Goal: Information Seeking & Learning: Learn about a topic

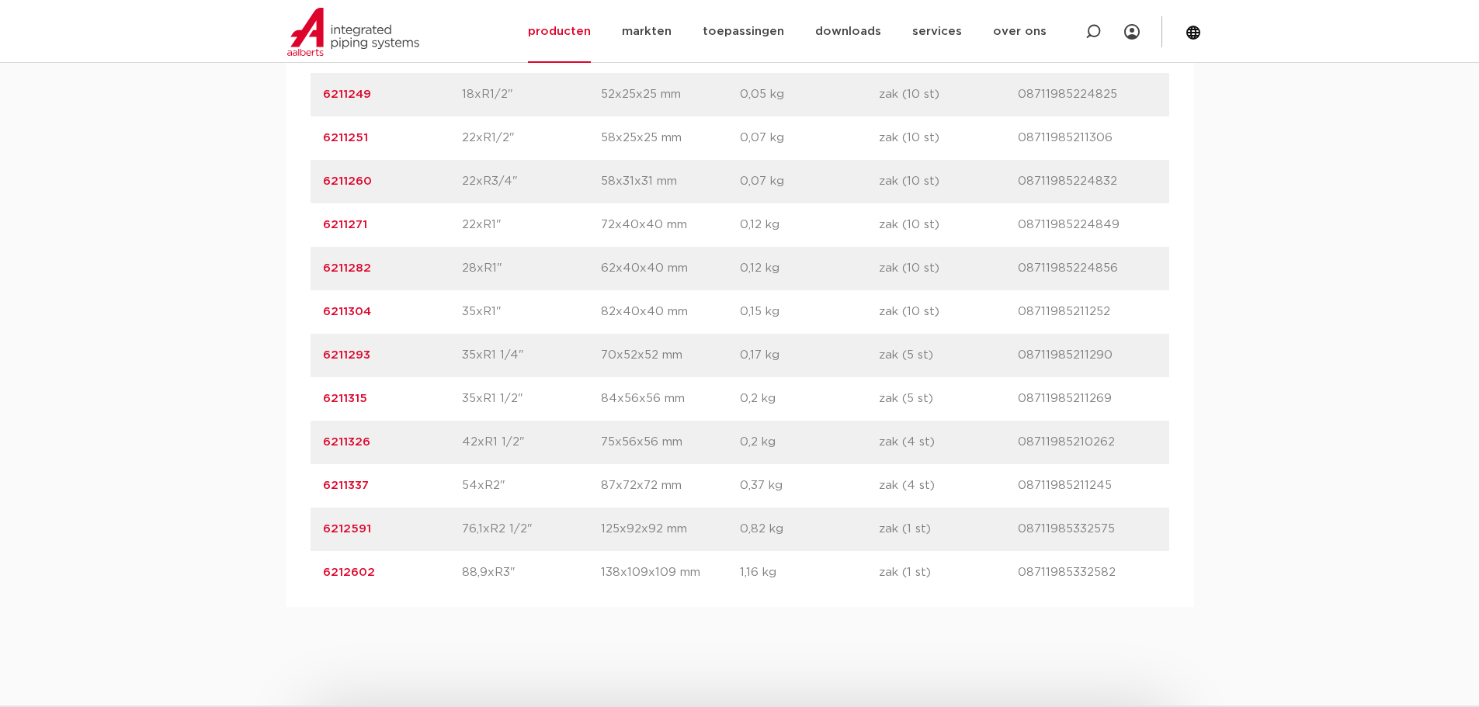
scroll to position [1242, 0]
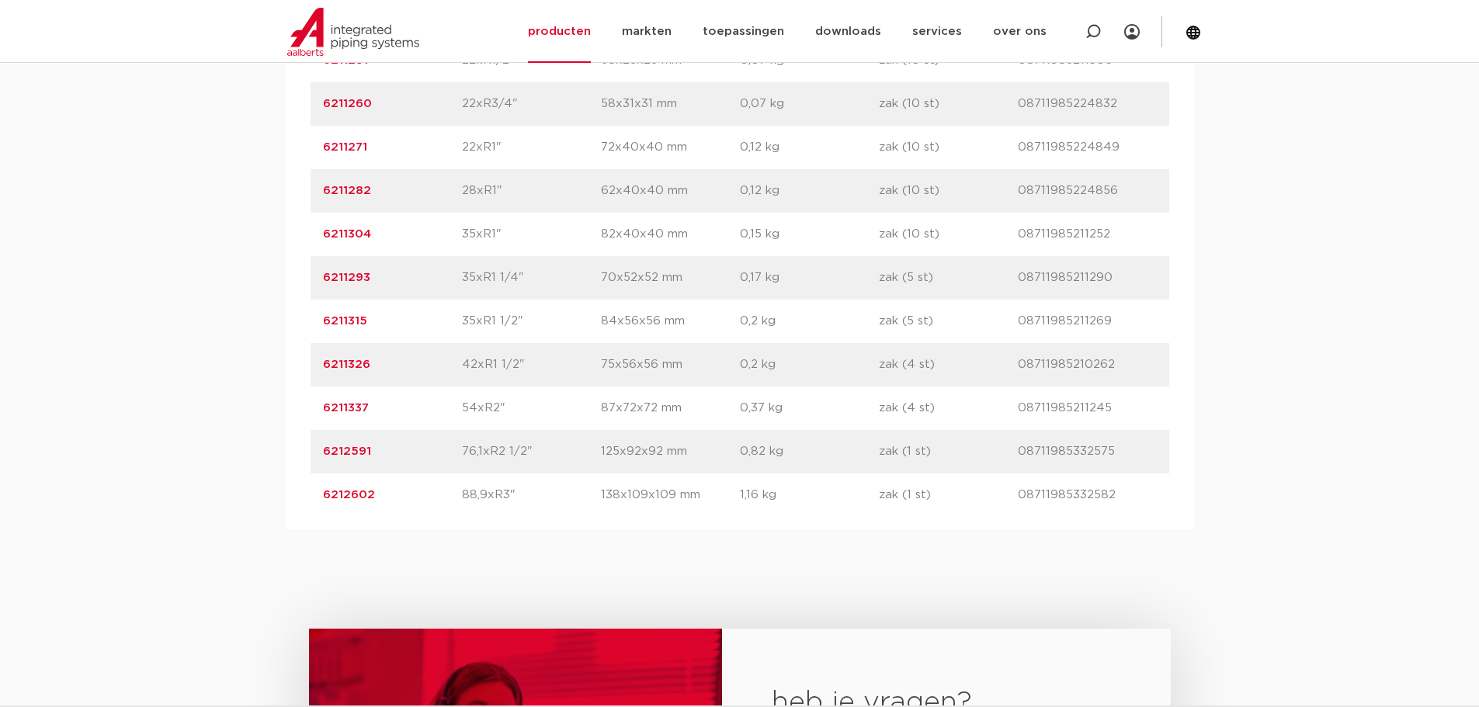
click at [476, 509] on div "artikelnummer 6212602 afmeting 88,9xR3" afmetingen 138x109x109 mm gewicht 1,16 …" at bounding box center [740, 495] width 859 height 43
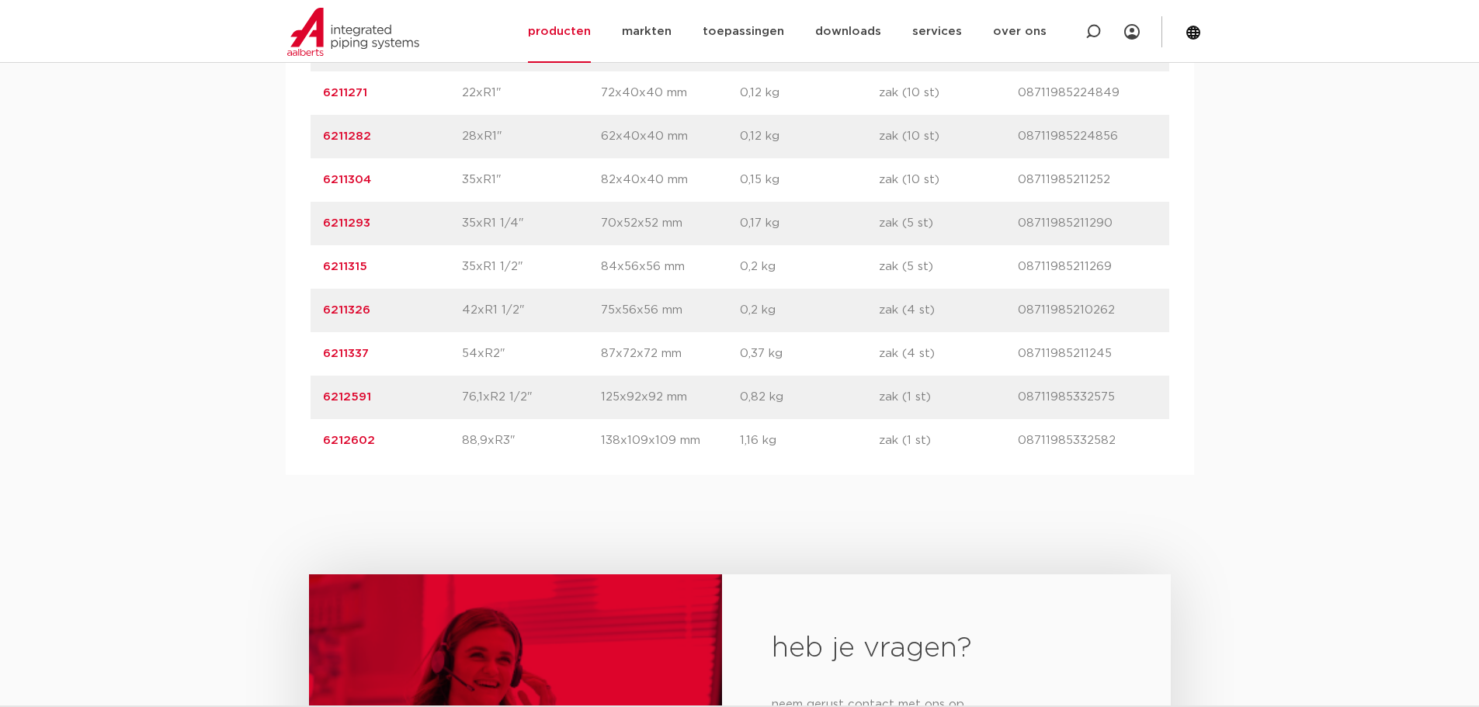
scroll to position [1320, 0]
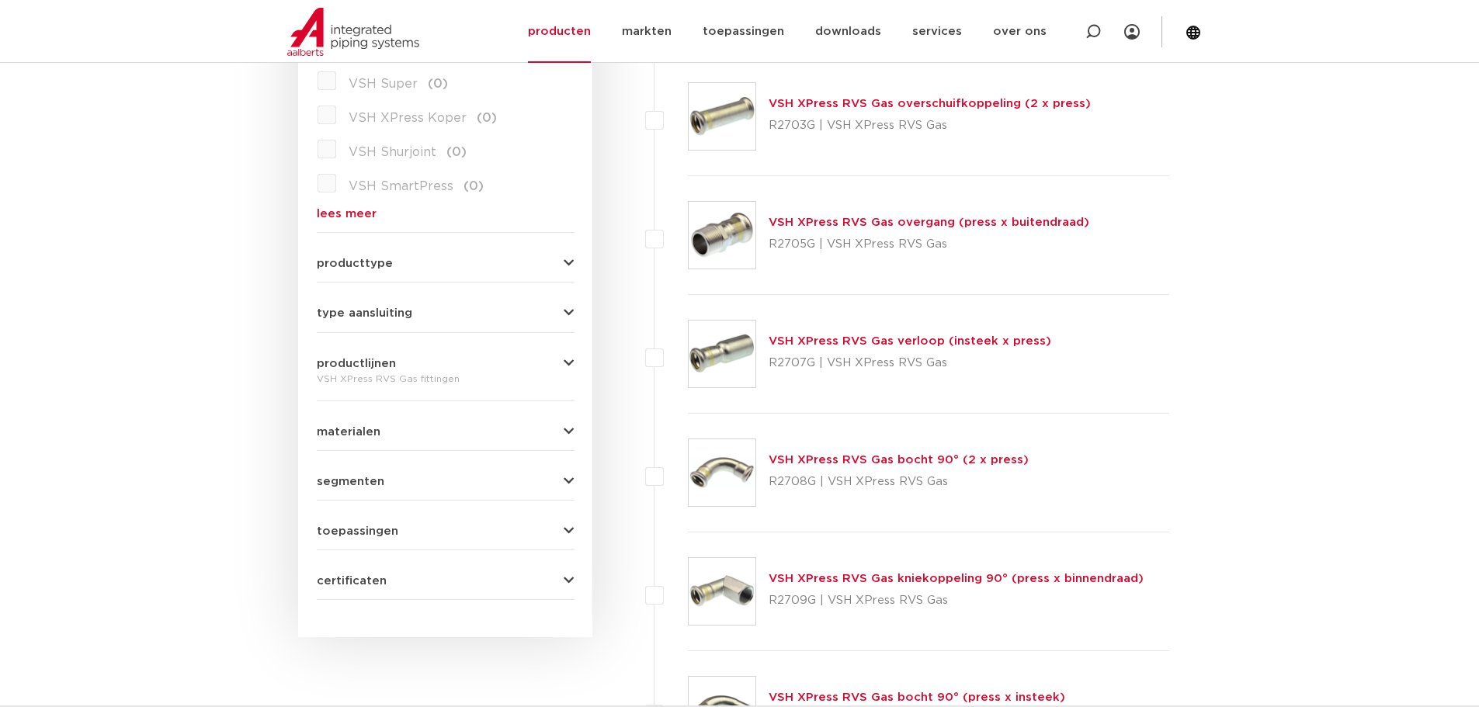
scroll to position [544, 0]
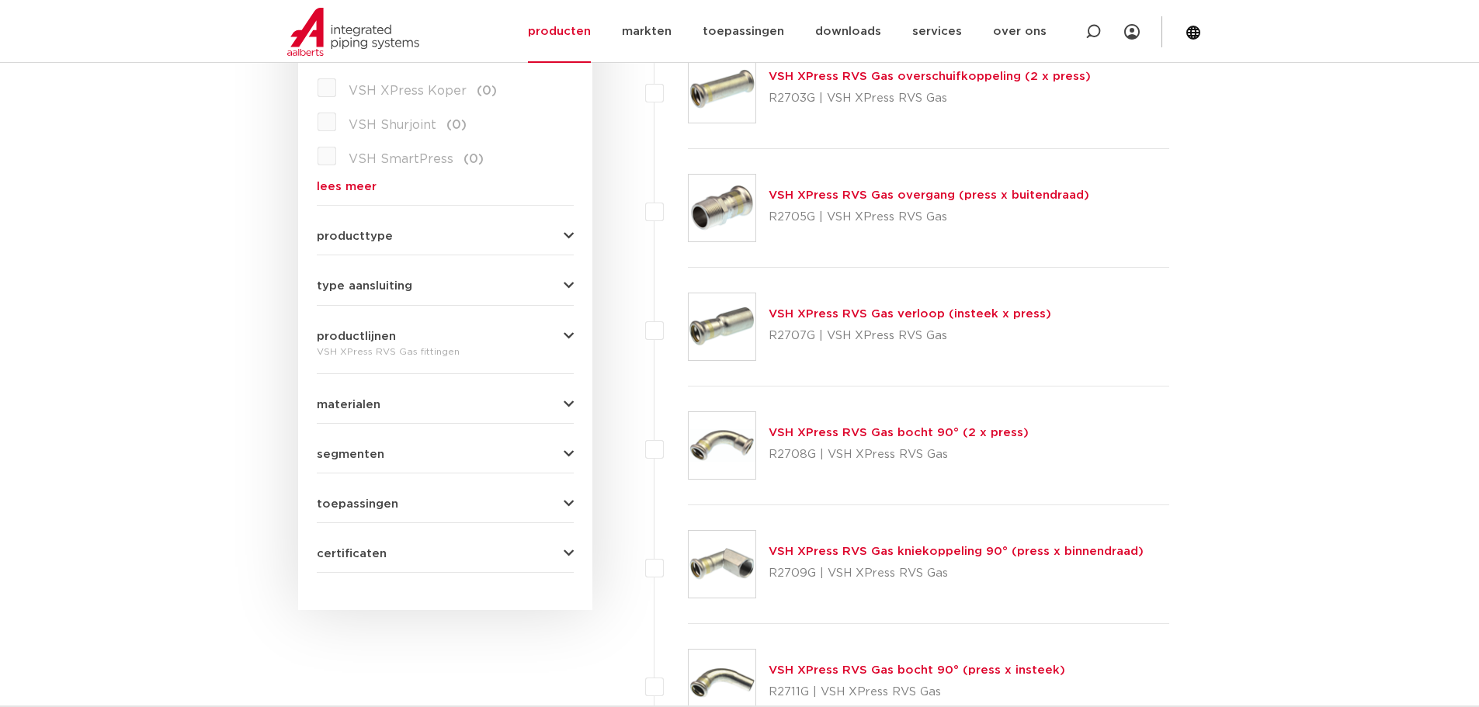
click at [844, 438] on link "VSH XPress RVS Gas bocht 90° (2 x press)" at bounding box center [899, 433] width 260 height 12
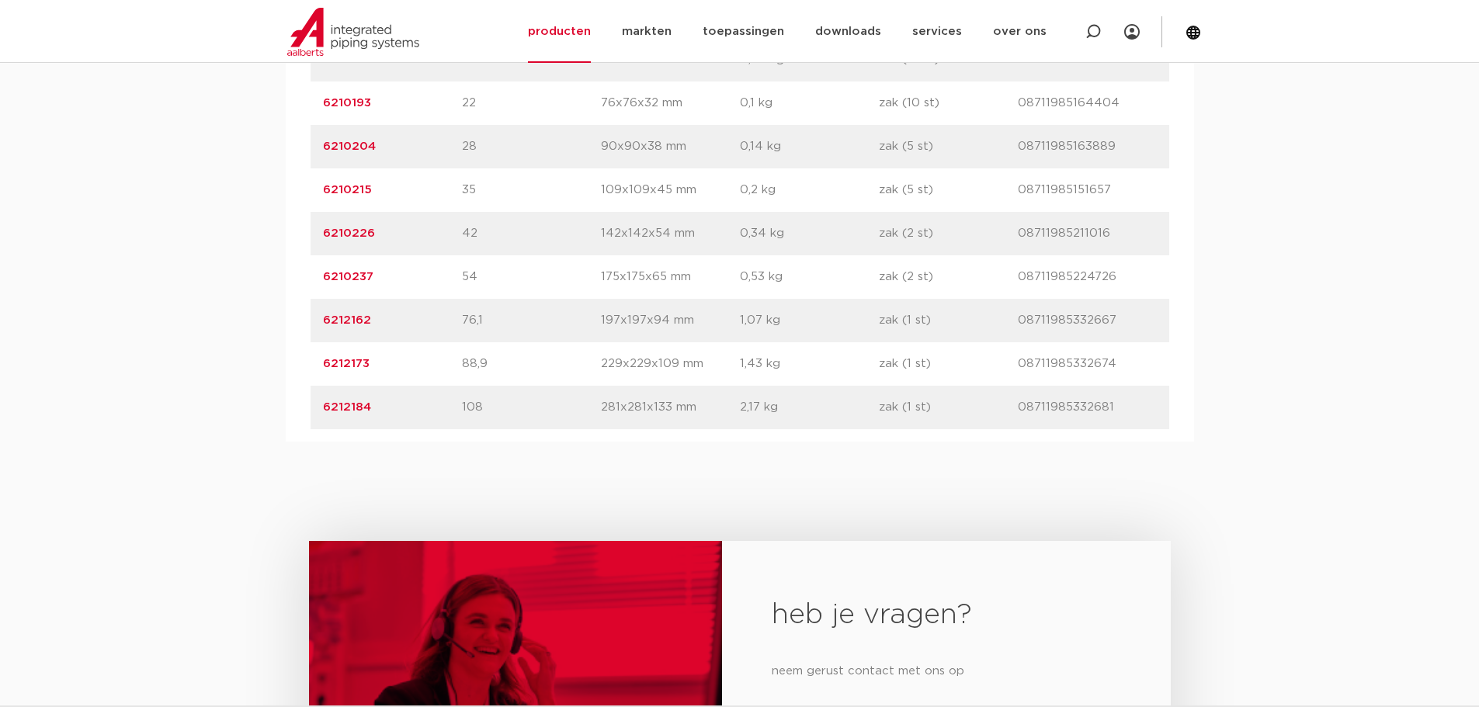
scroll to position [1165, 0]
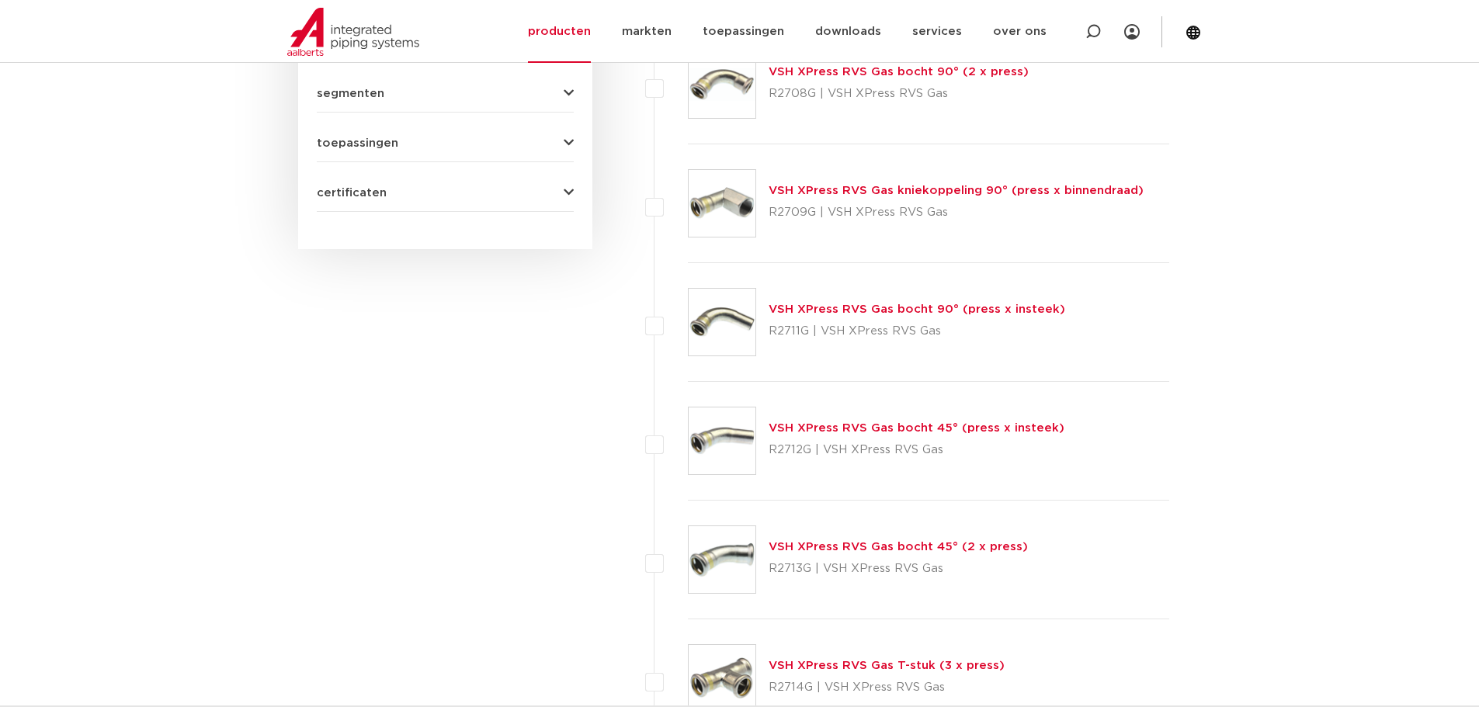
scroll to position [932, 0]
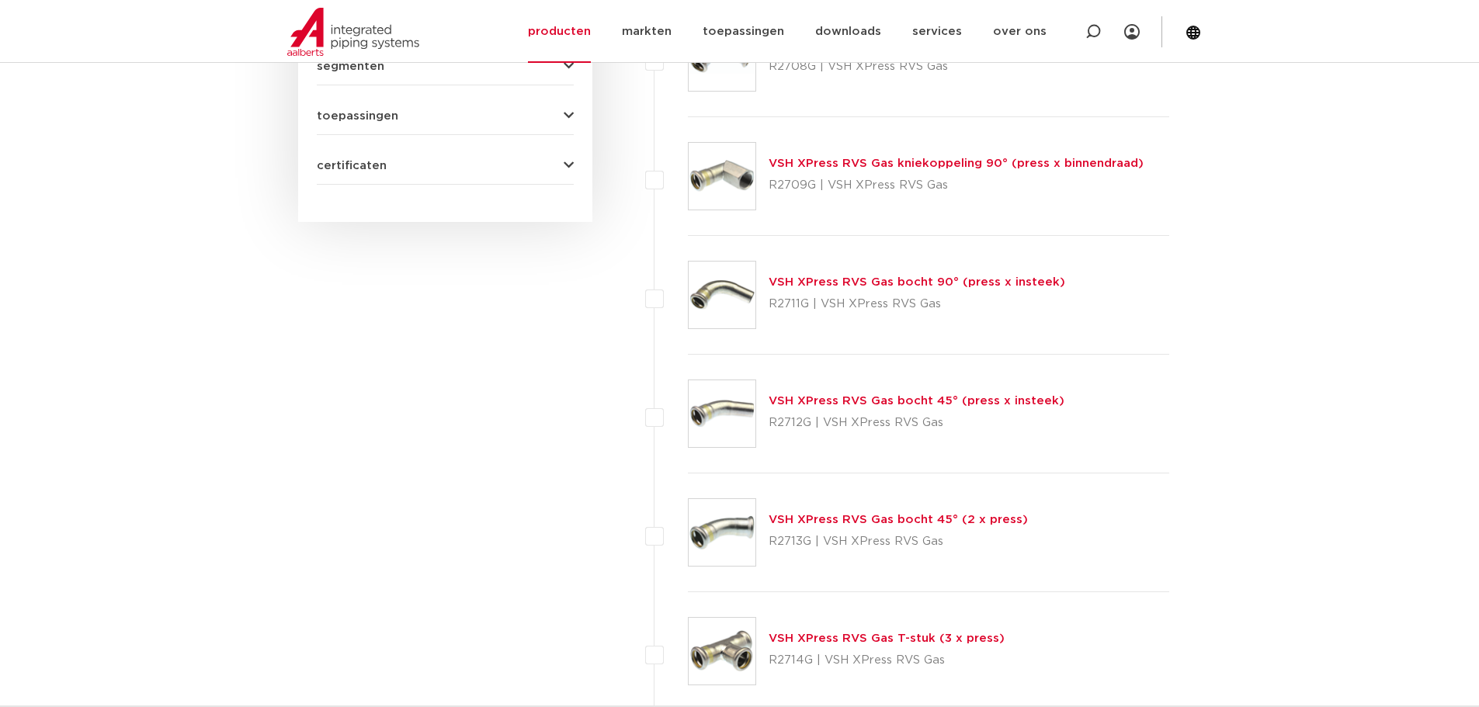
click at [816, 287] on link "VSH XPress RVS Gas bocht 90° (press x insteek)" at bounding box center [917, 282] width 297 height 12
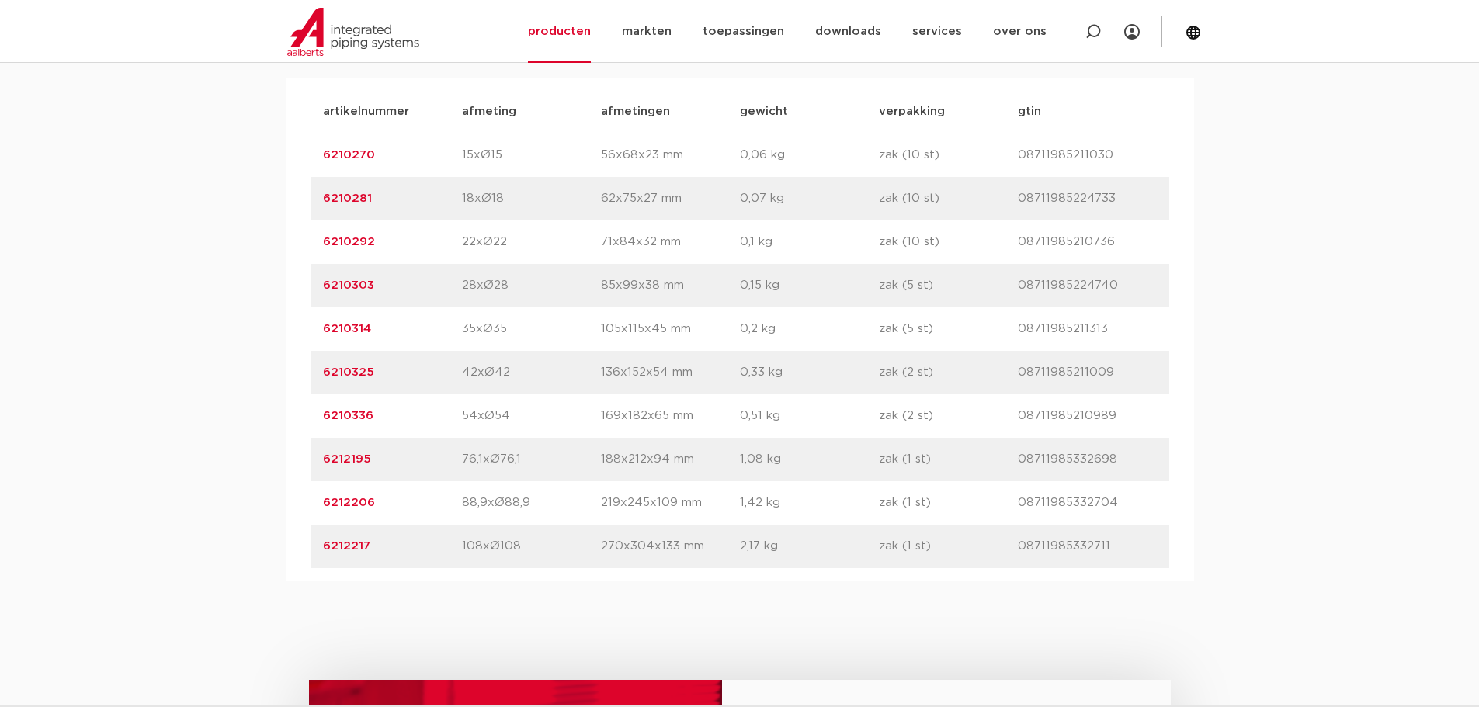
scroll to position [1087, 0]
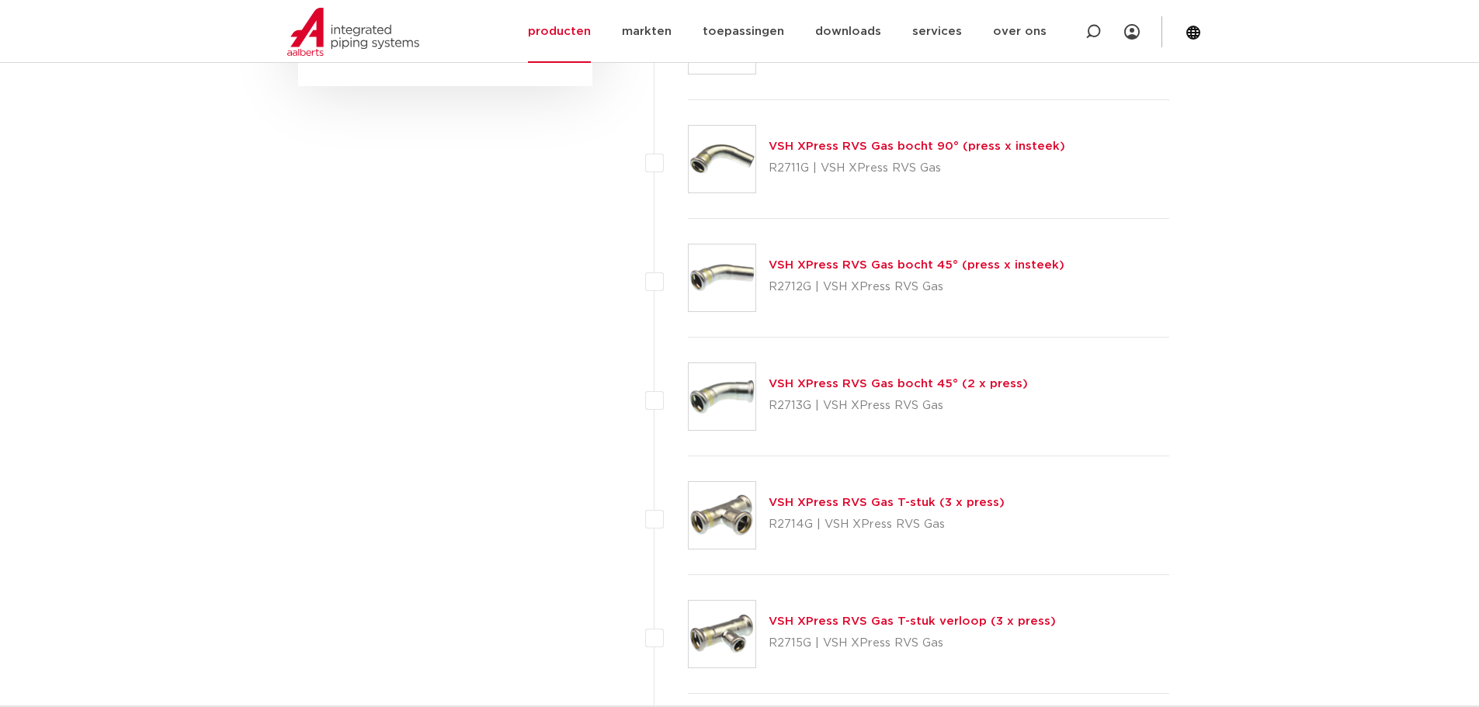
scroll to position [1087, 0]
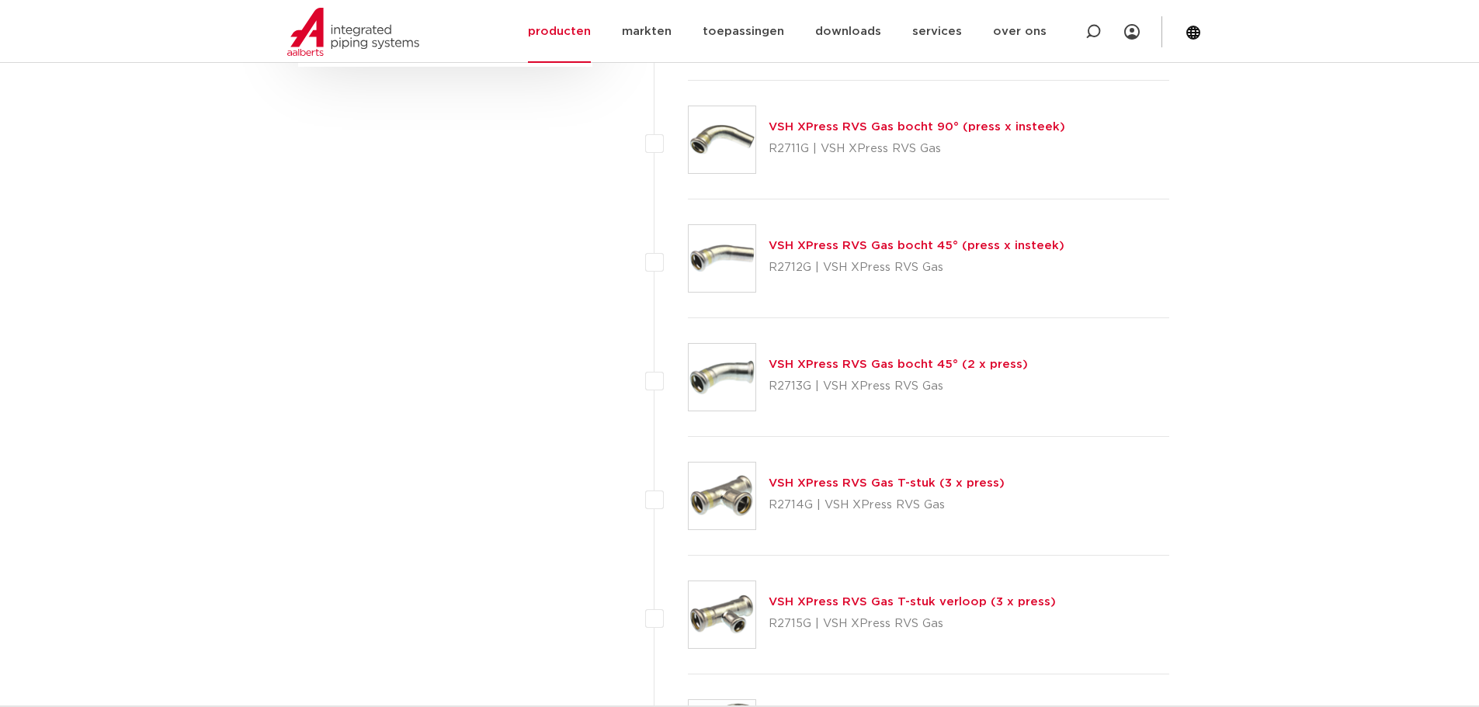
click at [862, 364] on link "VSH XPress RVS Gas bocht 45° (2 x press)" at bounding box center [898, 365] width 259 height 12
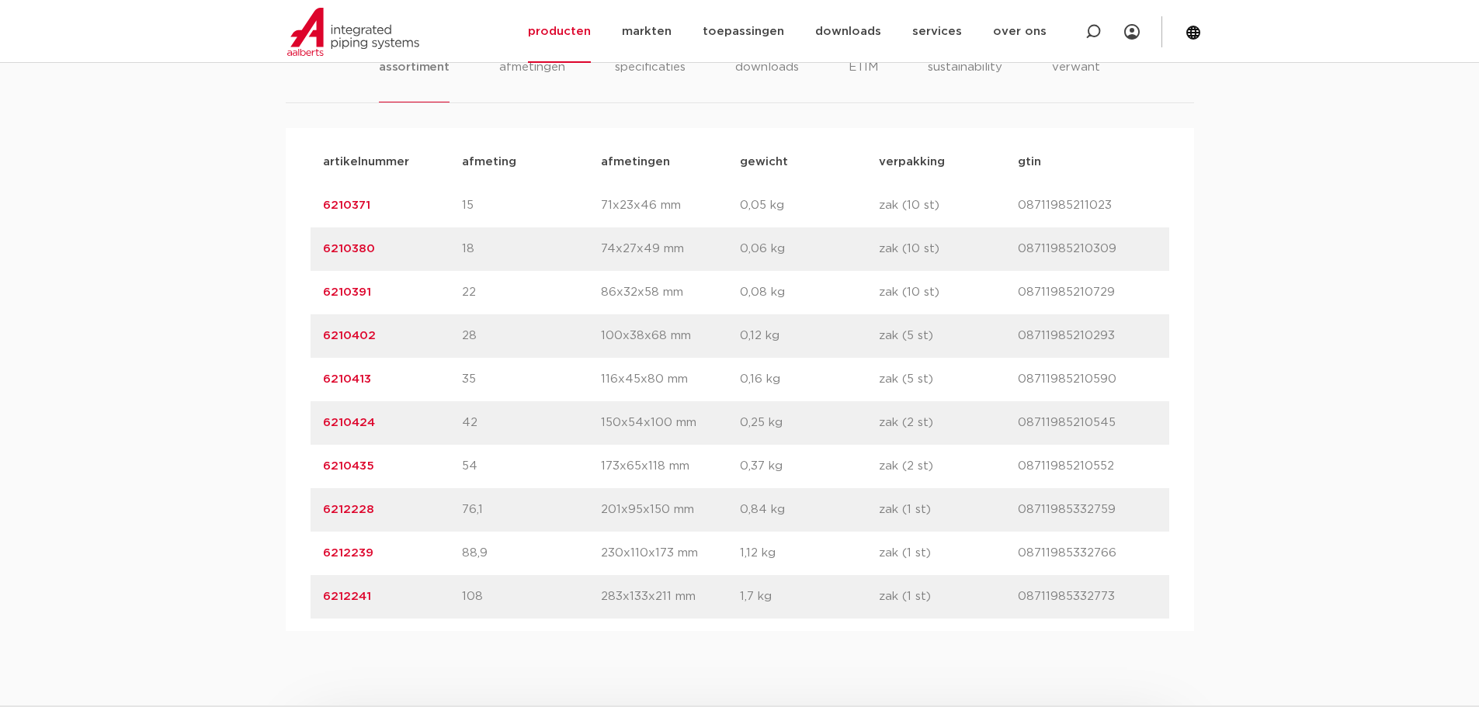
scroll to position [1087, 0]
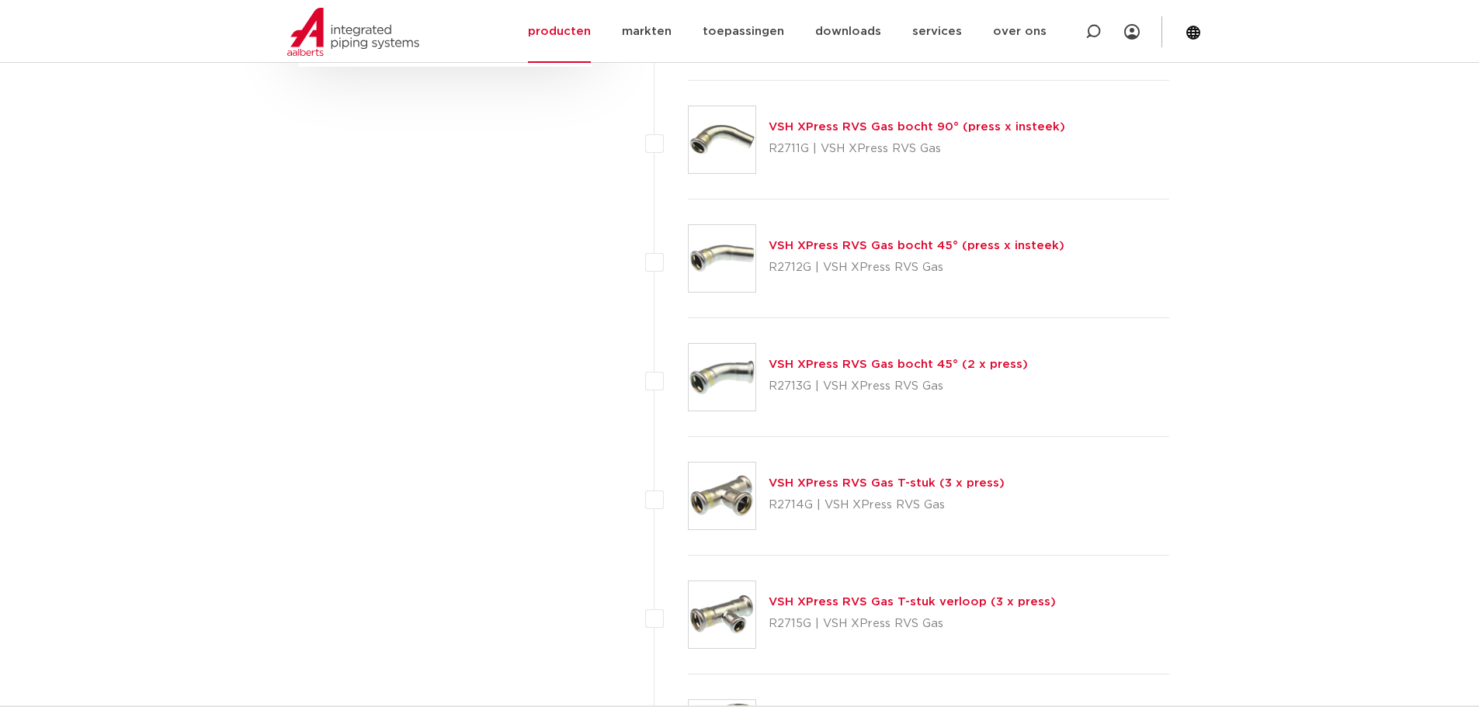
click at [878, 245] on link "VSH XPress RVS Gas bocht 45° (press x insteek)" at bounding box center [917, 246] width 296 height 12
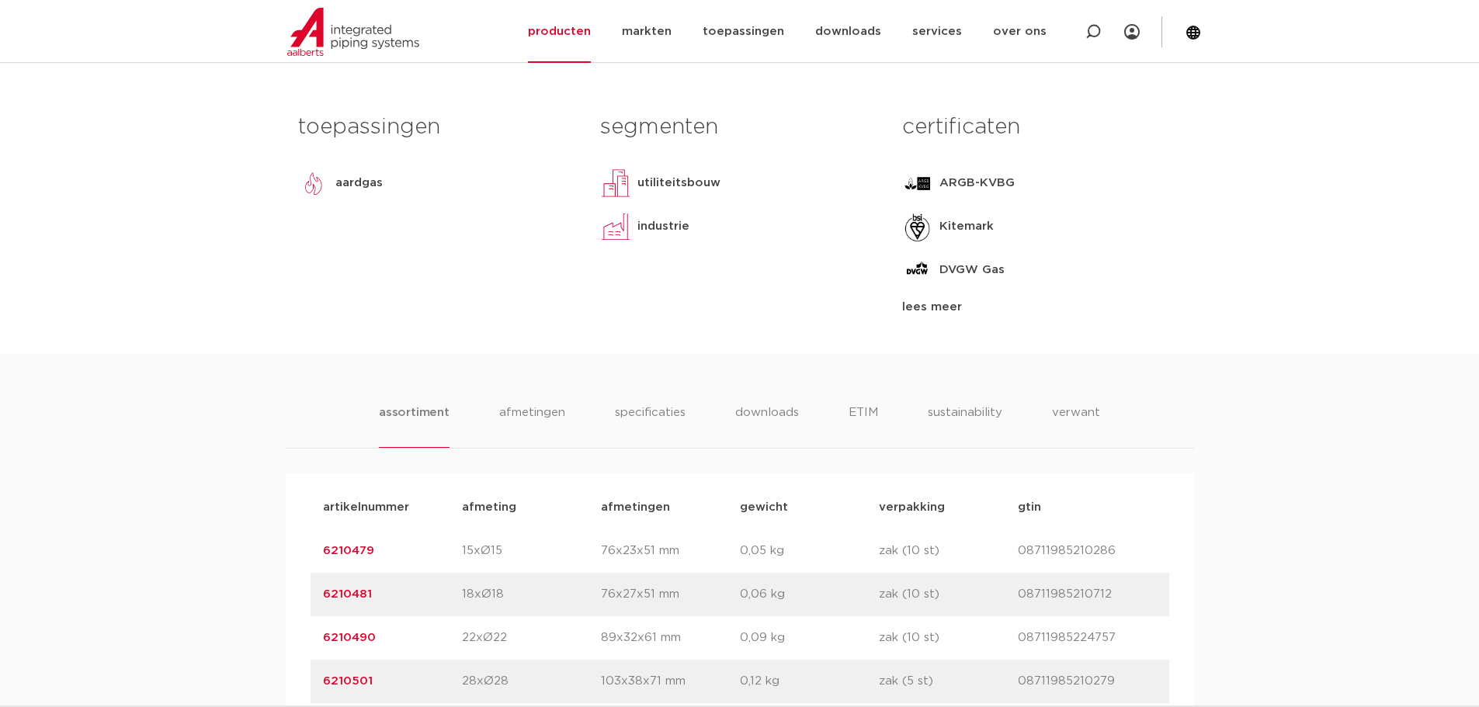
scroll to position [621, 0]
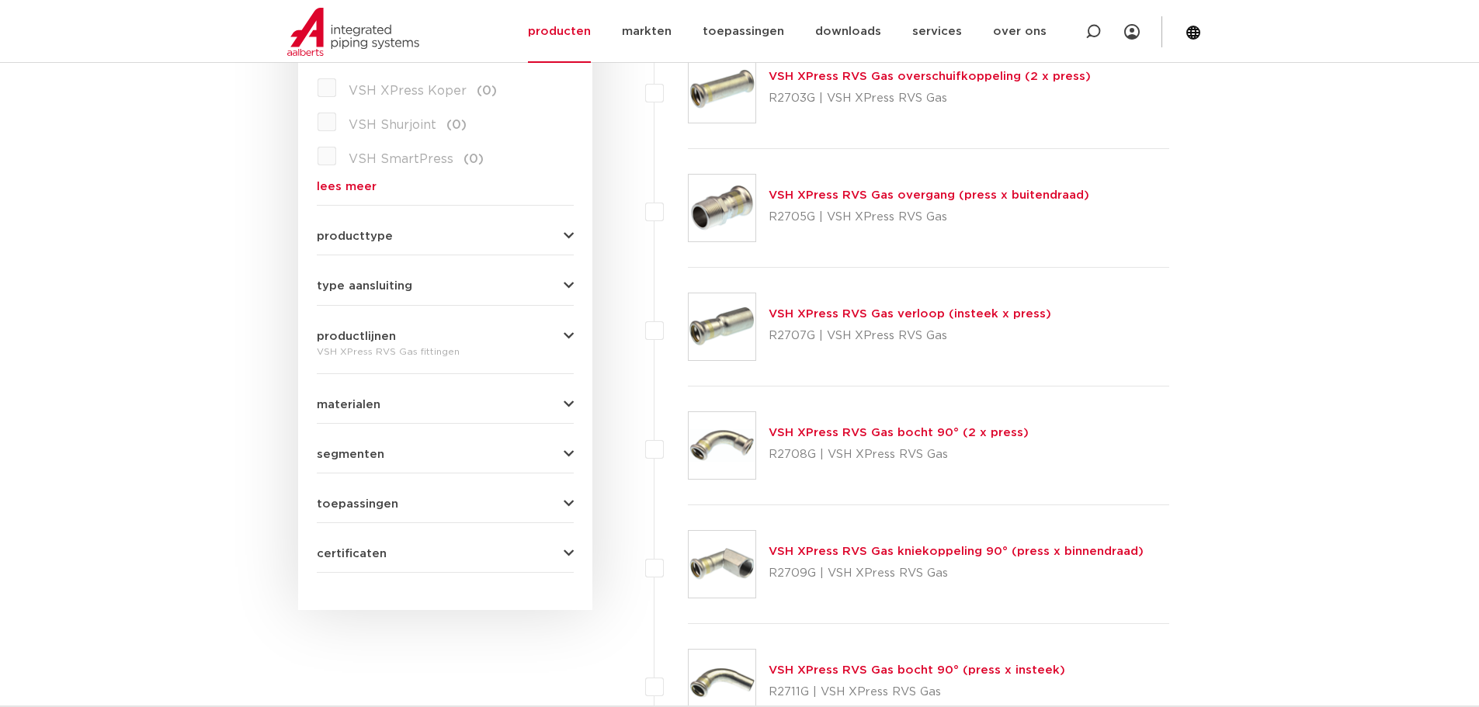
scroll to position [78, 0]
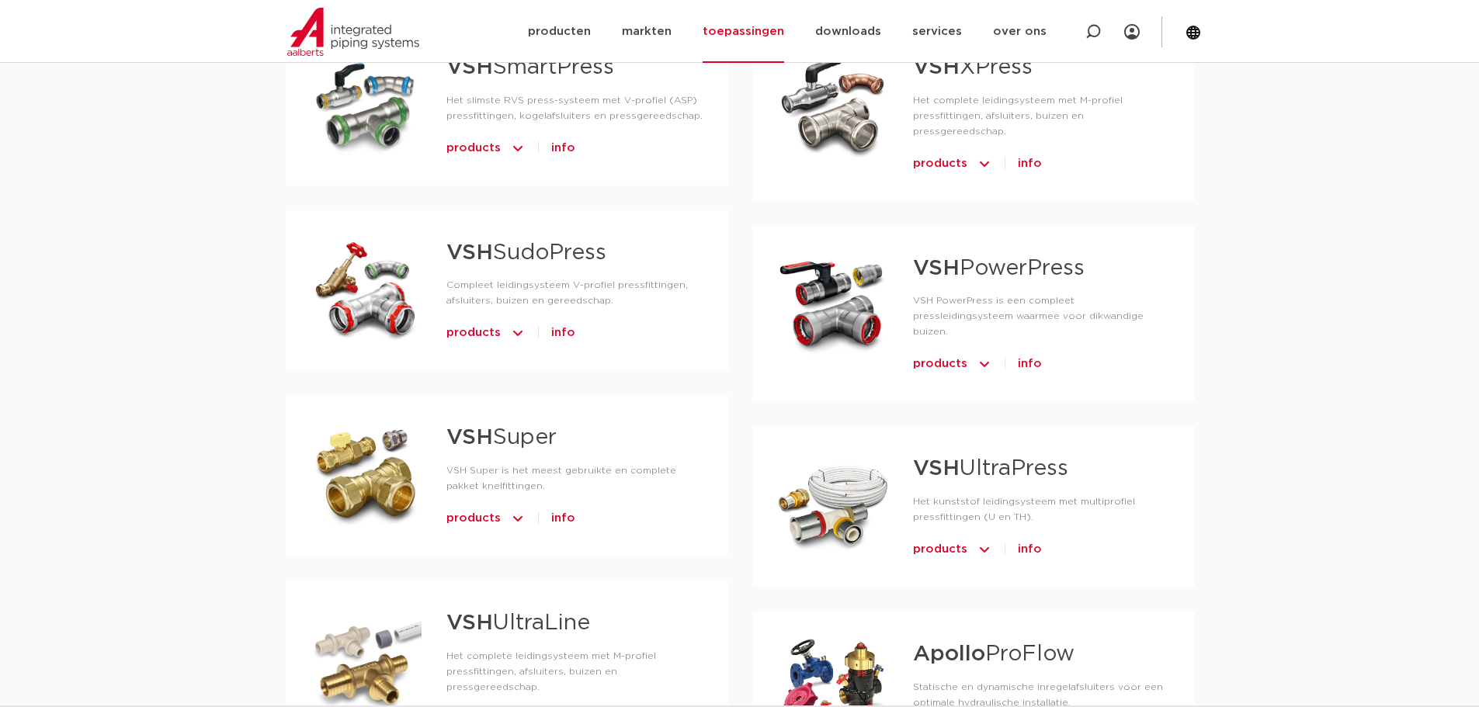
scroll to position [776, 0]
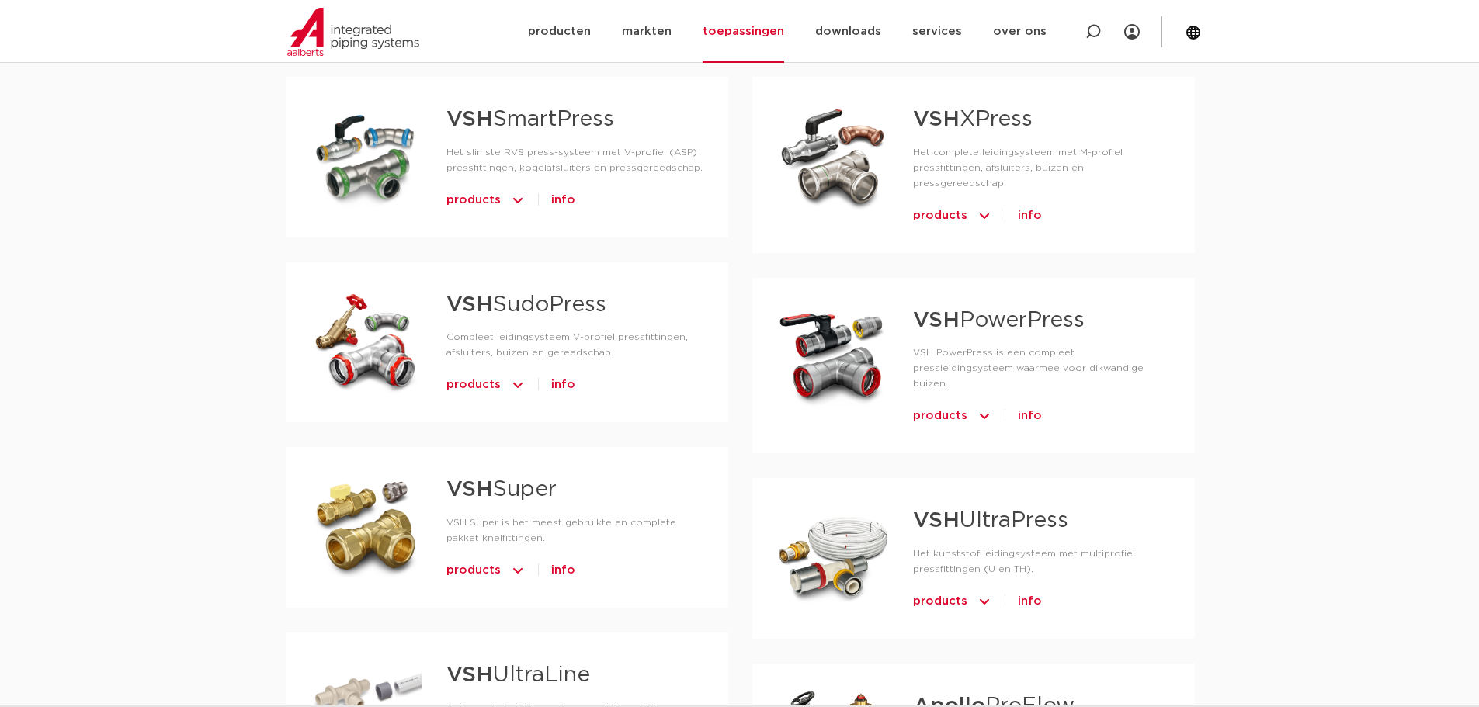
click at [932, 203] on span "products" at bounding box center [940, 215] width 54 height 25
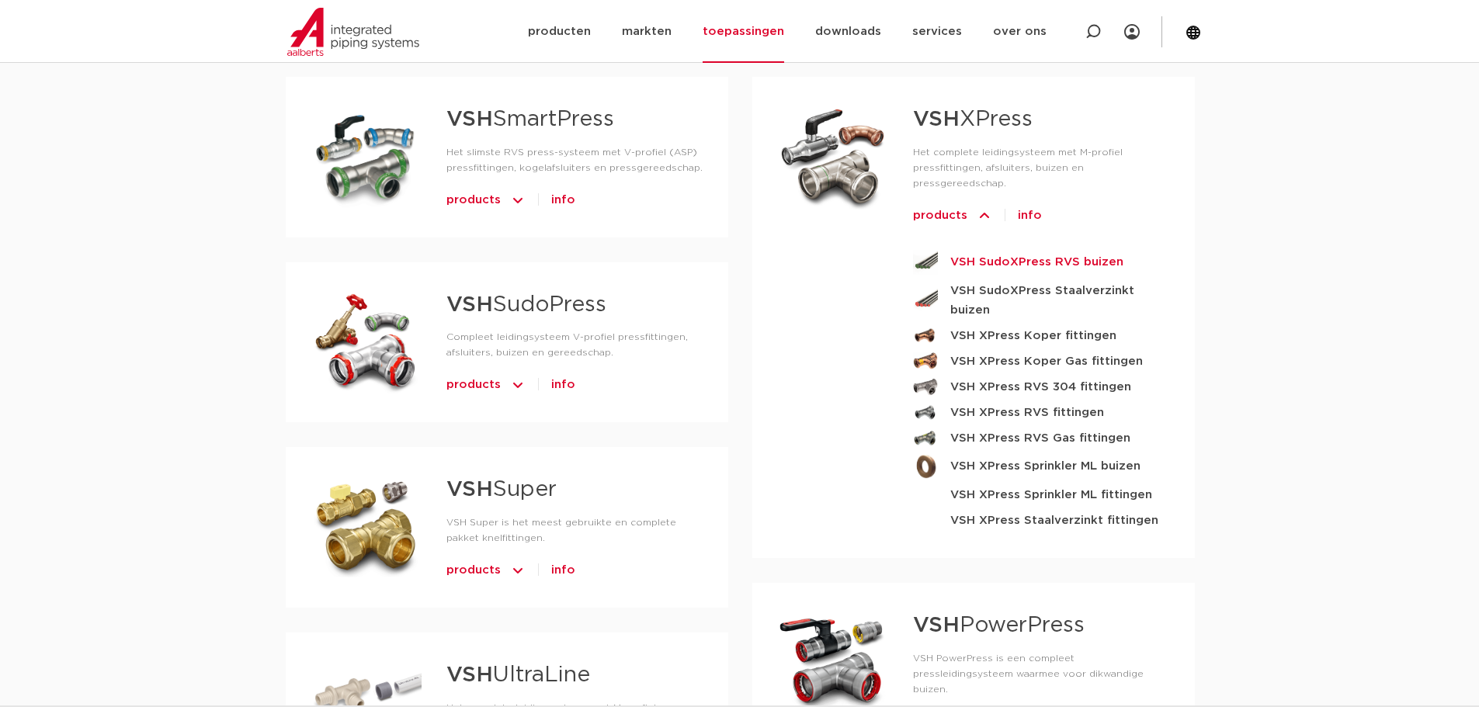
click at [986, 252] on strong "VSH SudoXPress RVS buizen" at bounding box center [1036, 261] width 173 height 19
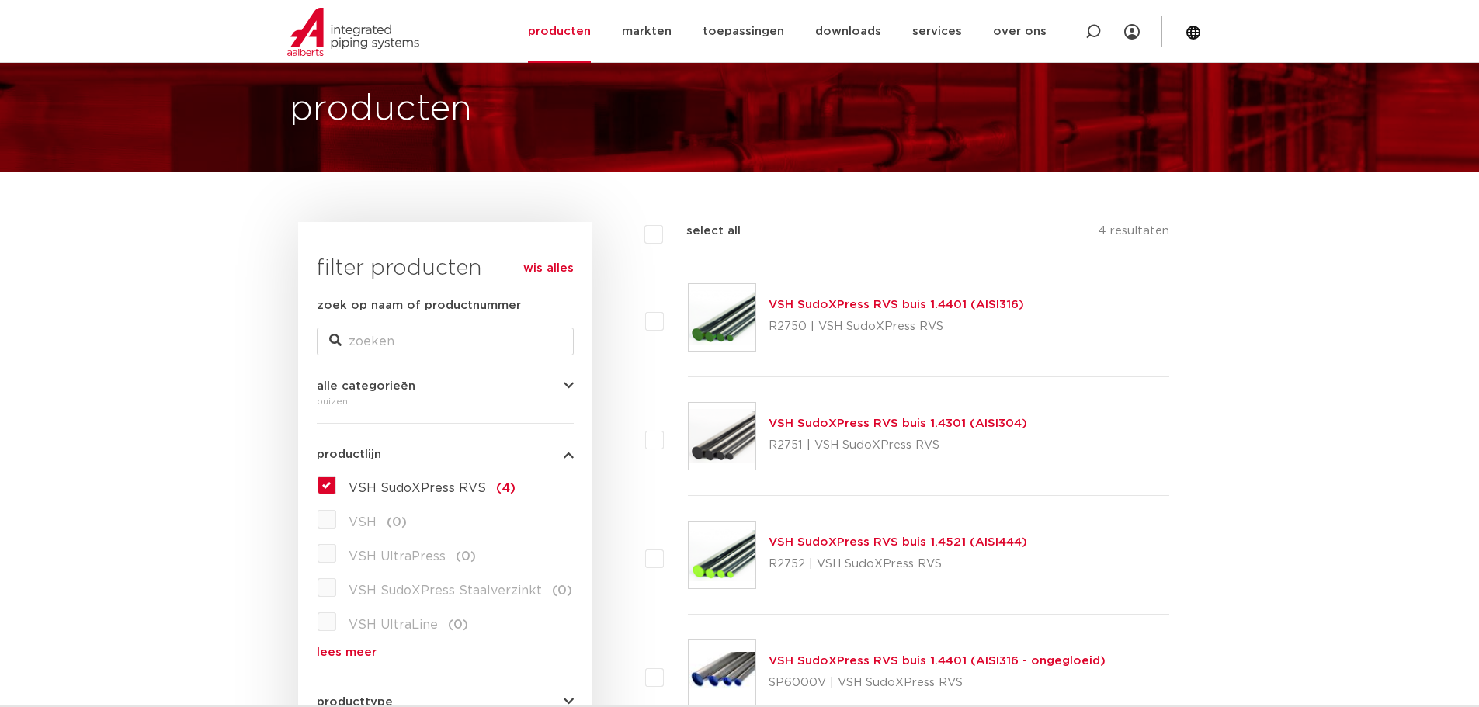
click at [870, 307] on link "VSH SudoXPress RVS buis 1.4401 (AISI316)" at bounding box center [896, 305] width 255 height 12
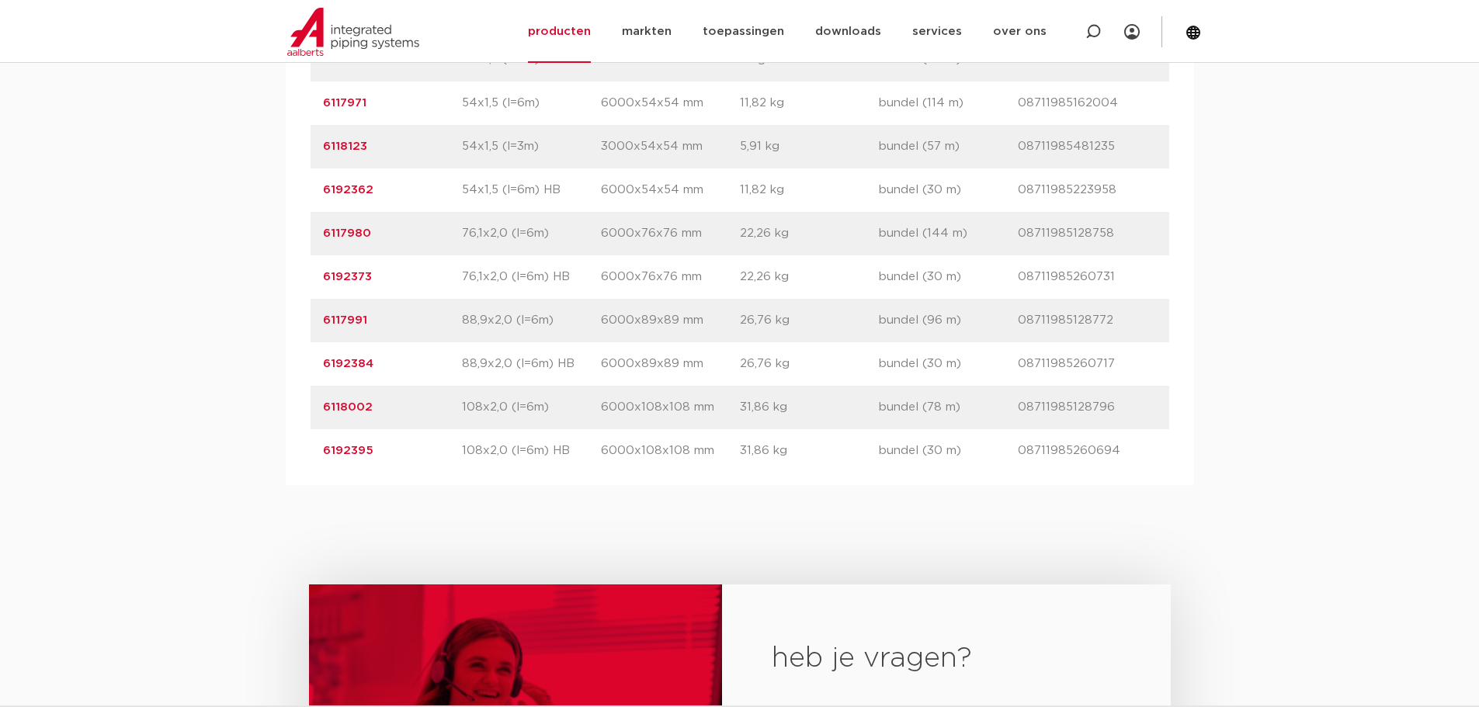
scroll to position [1863, 0]
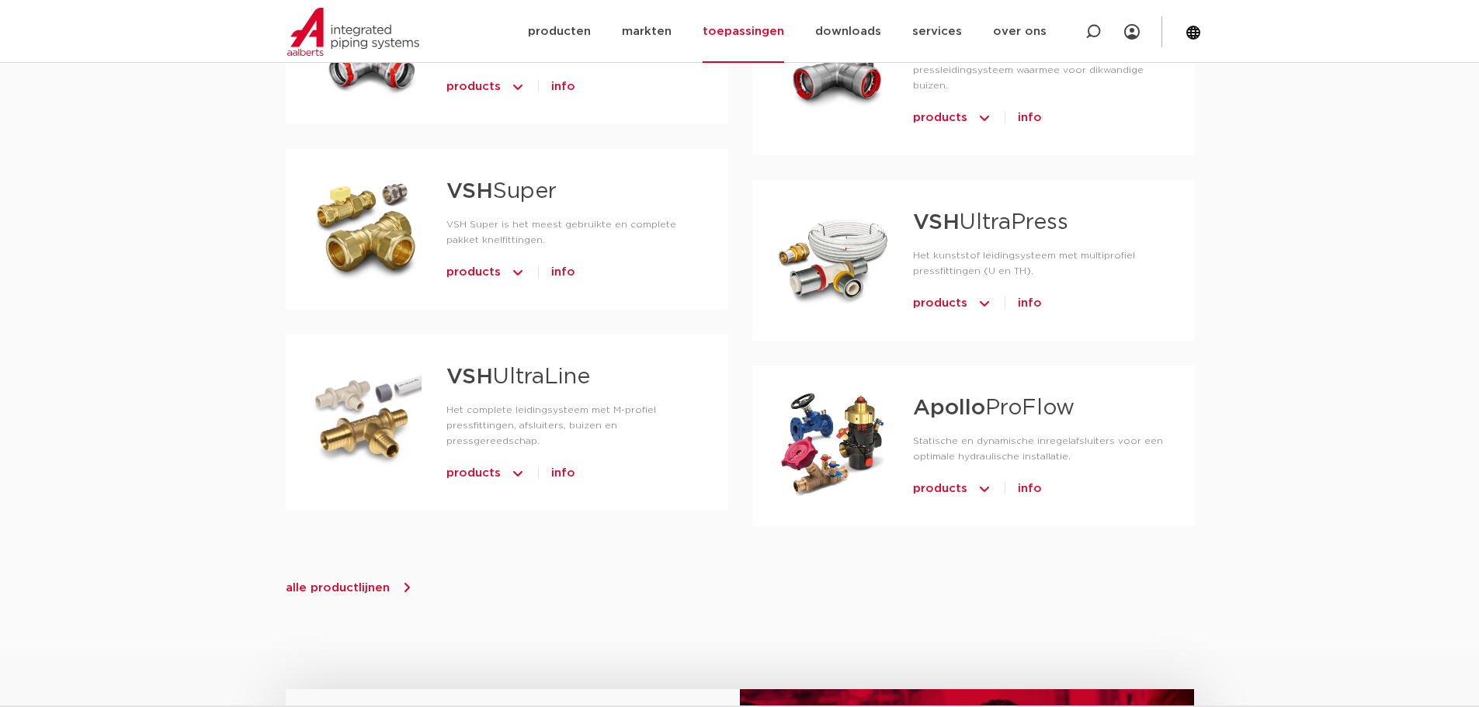
scroll to position [1087, 0]
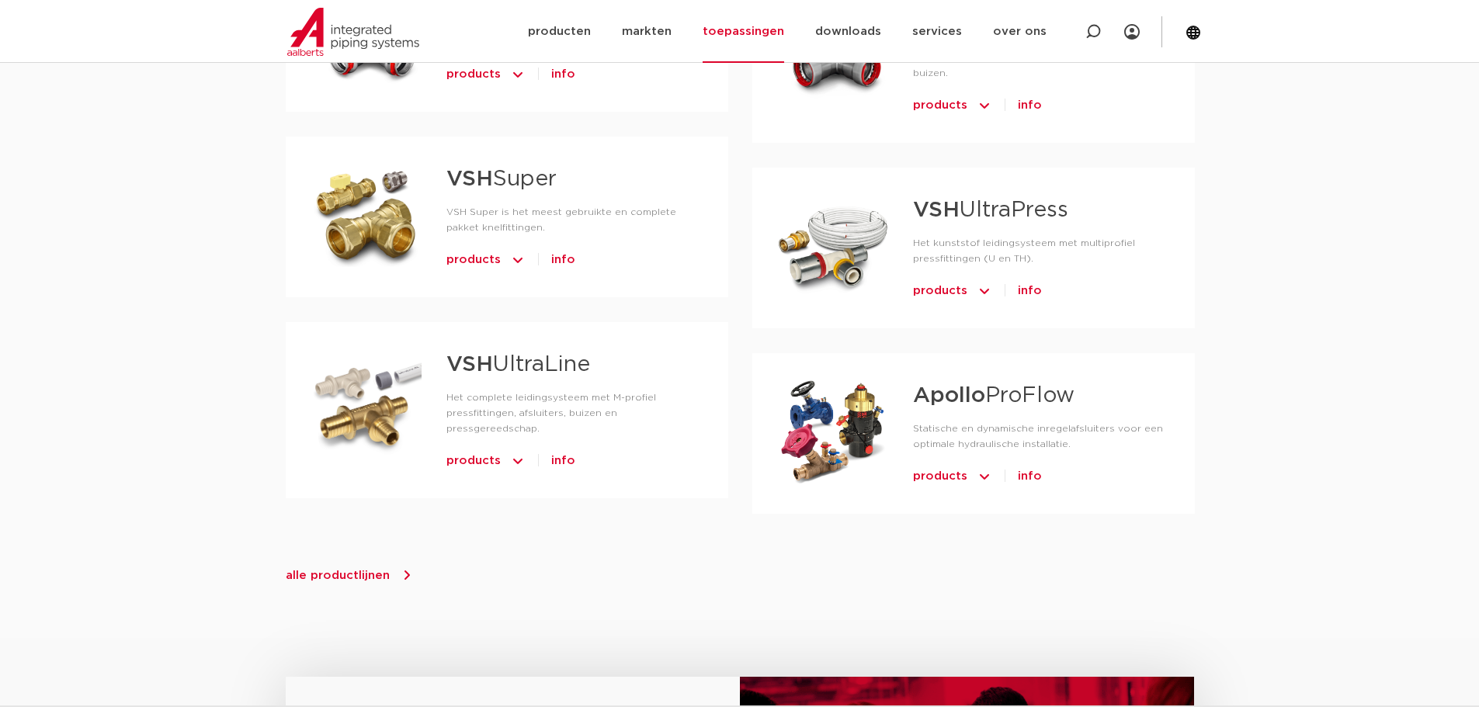
click at [326, 570] on span "alle productlijnen" at bounding box center [338, 576] width 104 height 12
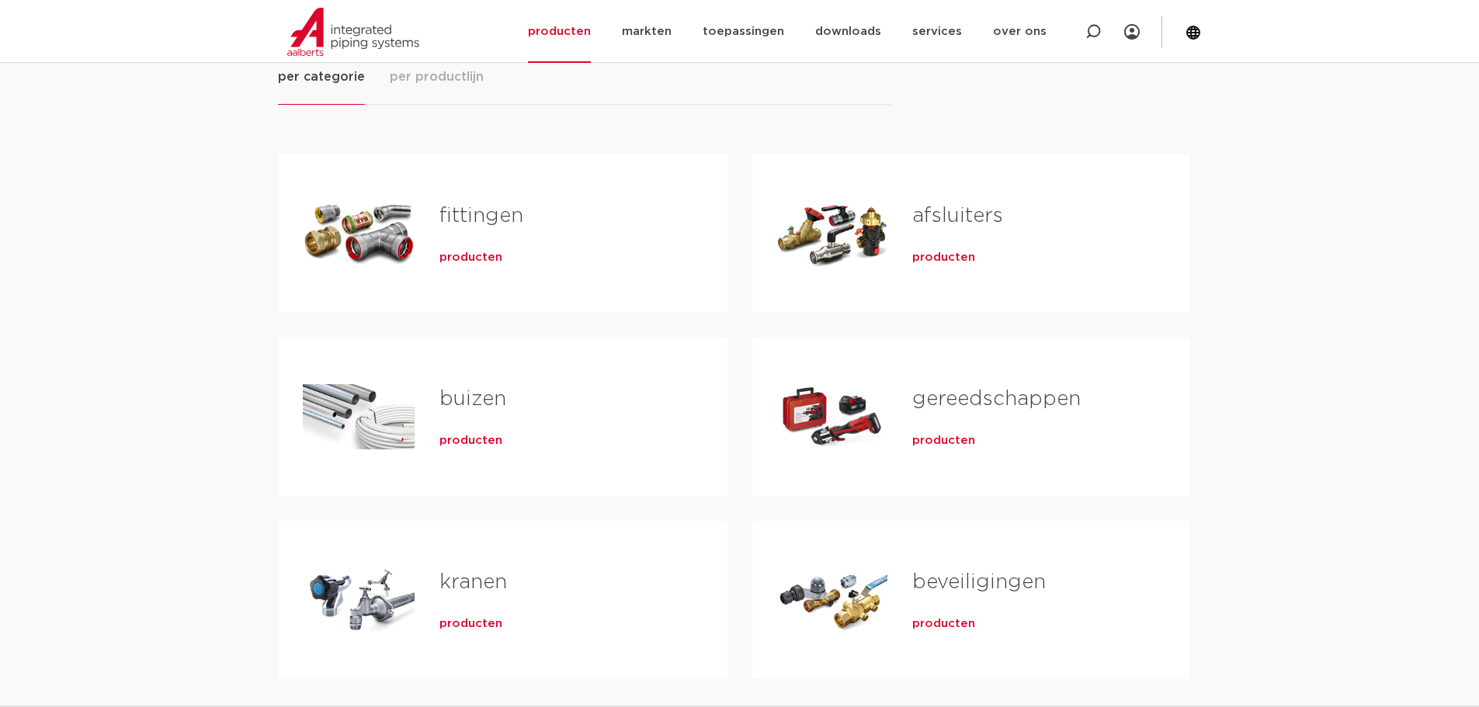
scroll to position [311, 0]
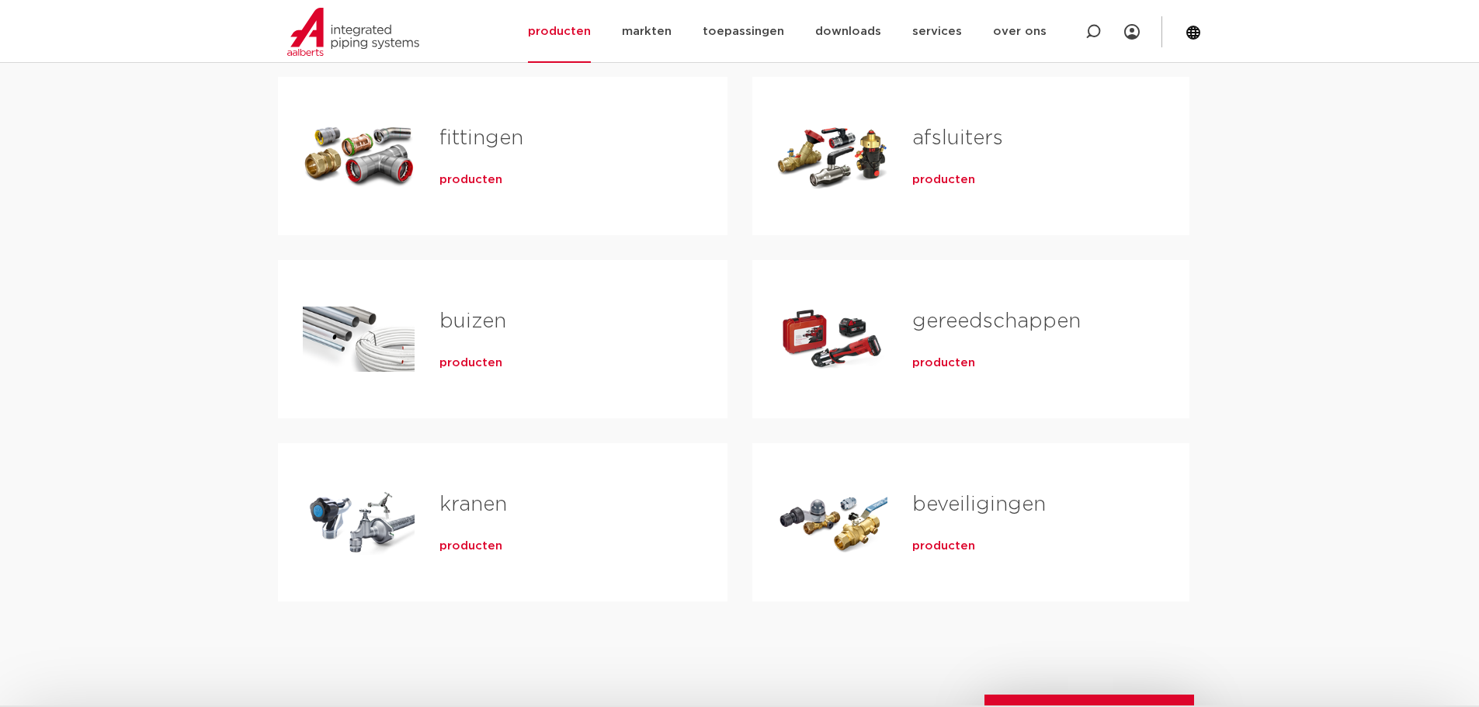
click at [474, 547] on span "producten" at bounding box center [470, 547] width 63 height 16
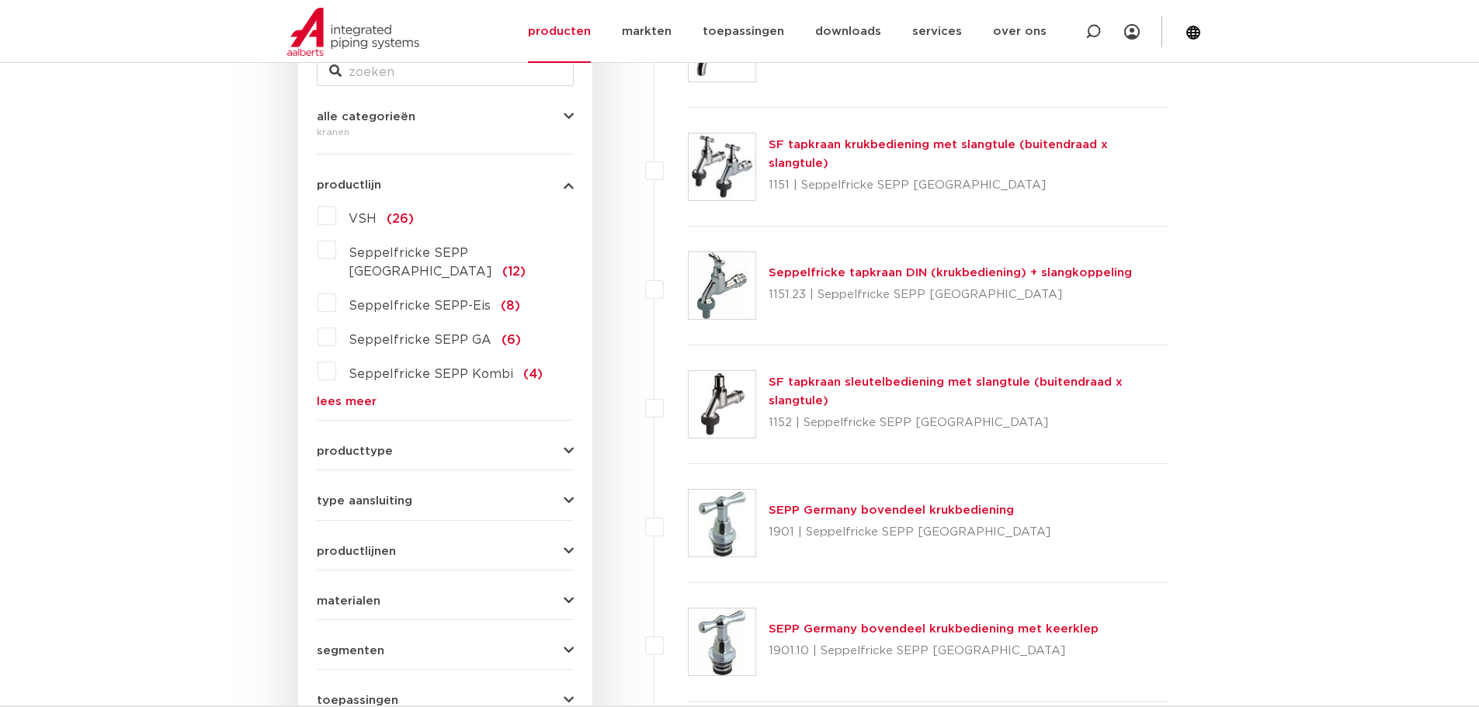
scroll to position [466, 0]
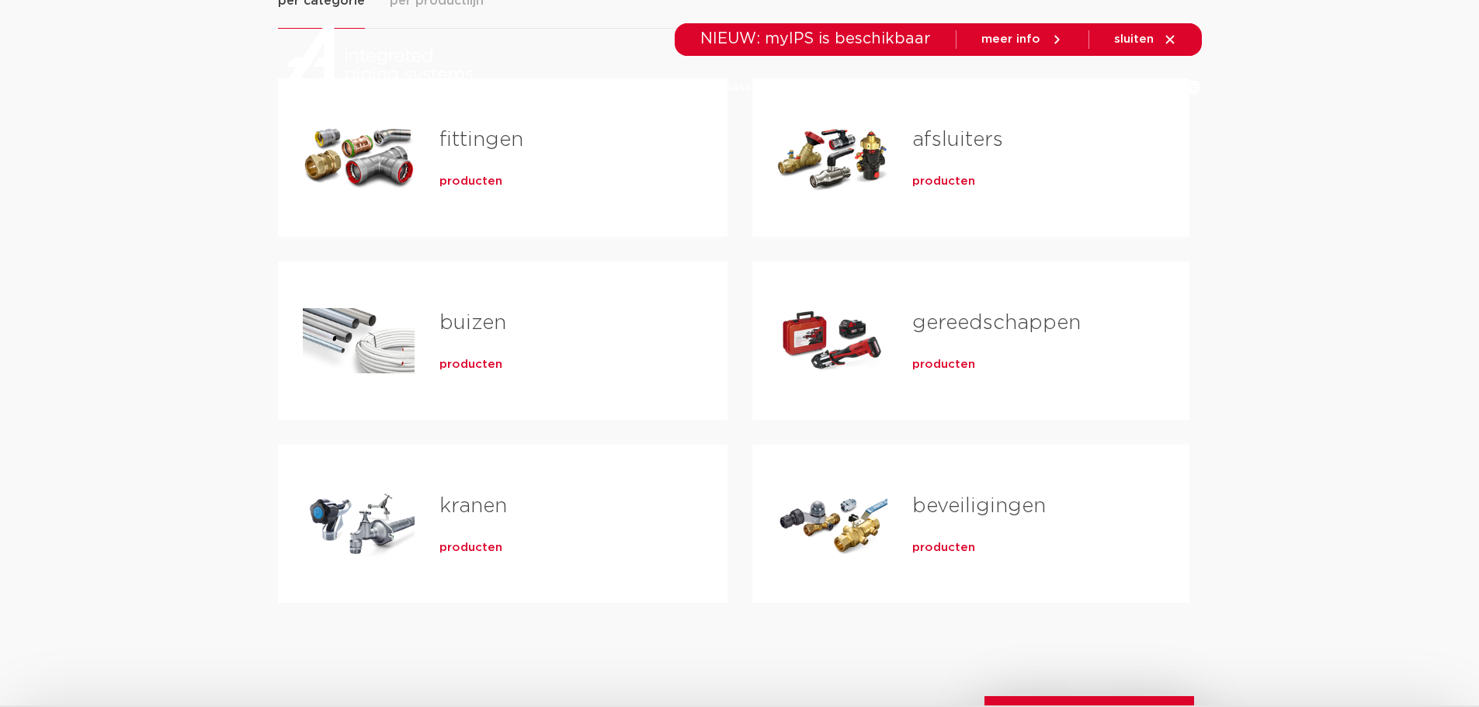
click at [964, 363] on span "producten" at bounding box center [943, 365] width 63 height 16
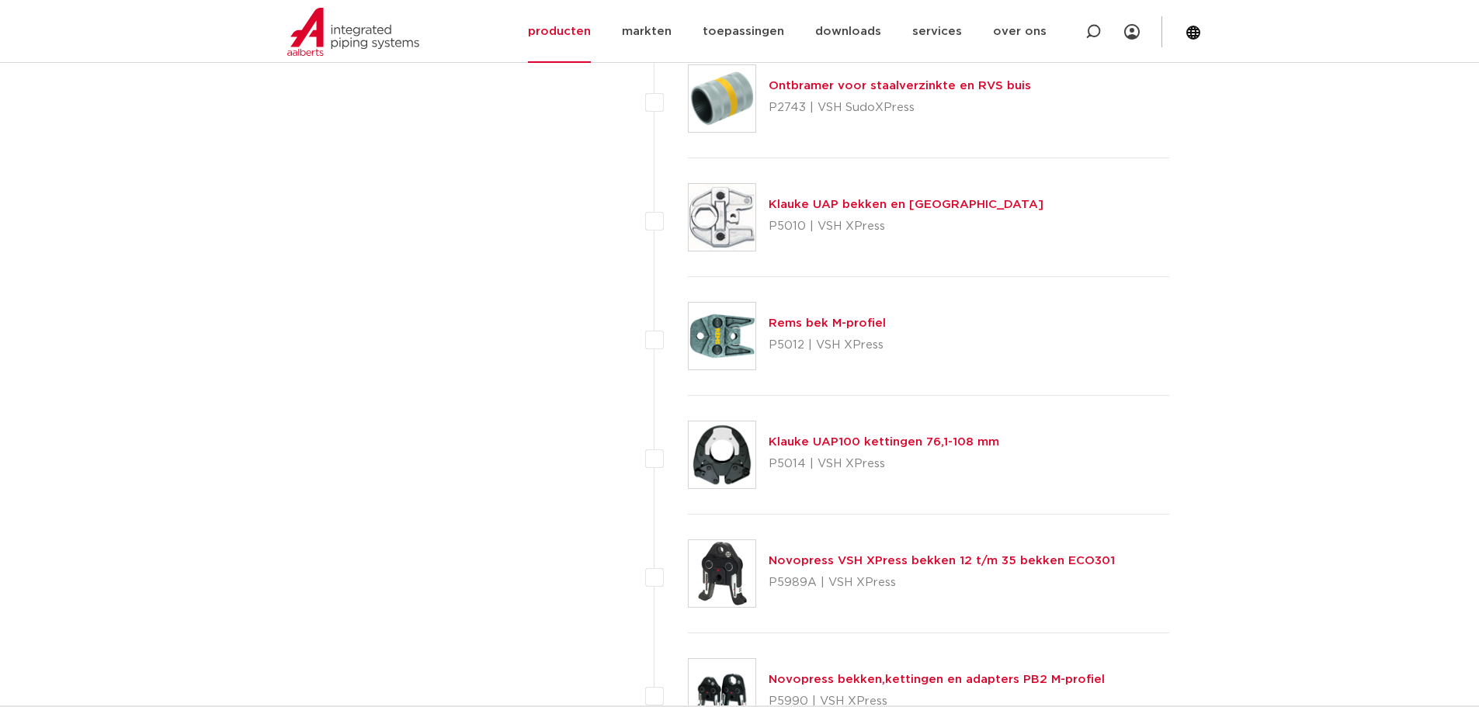
scroll to position [4115, 0]
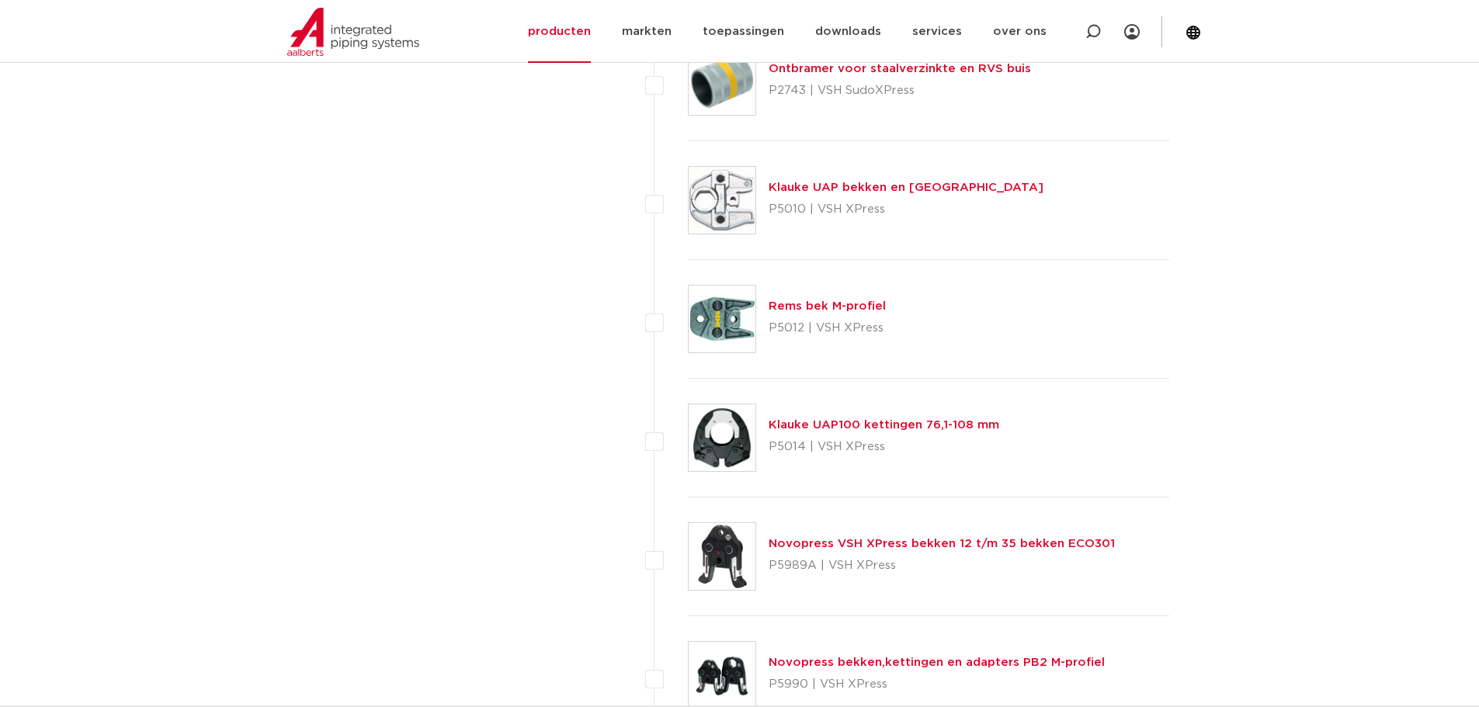
click at [719, 432] on img at bounding box center [722, 438] width 67 height 67
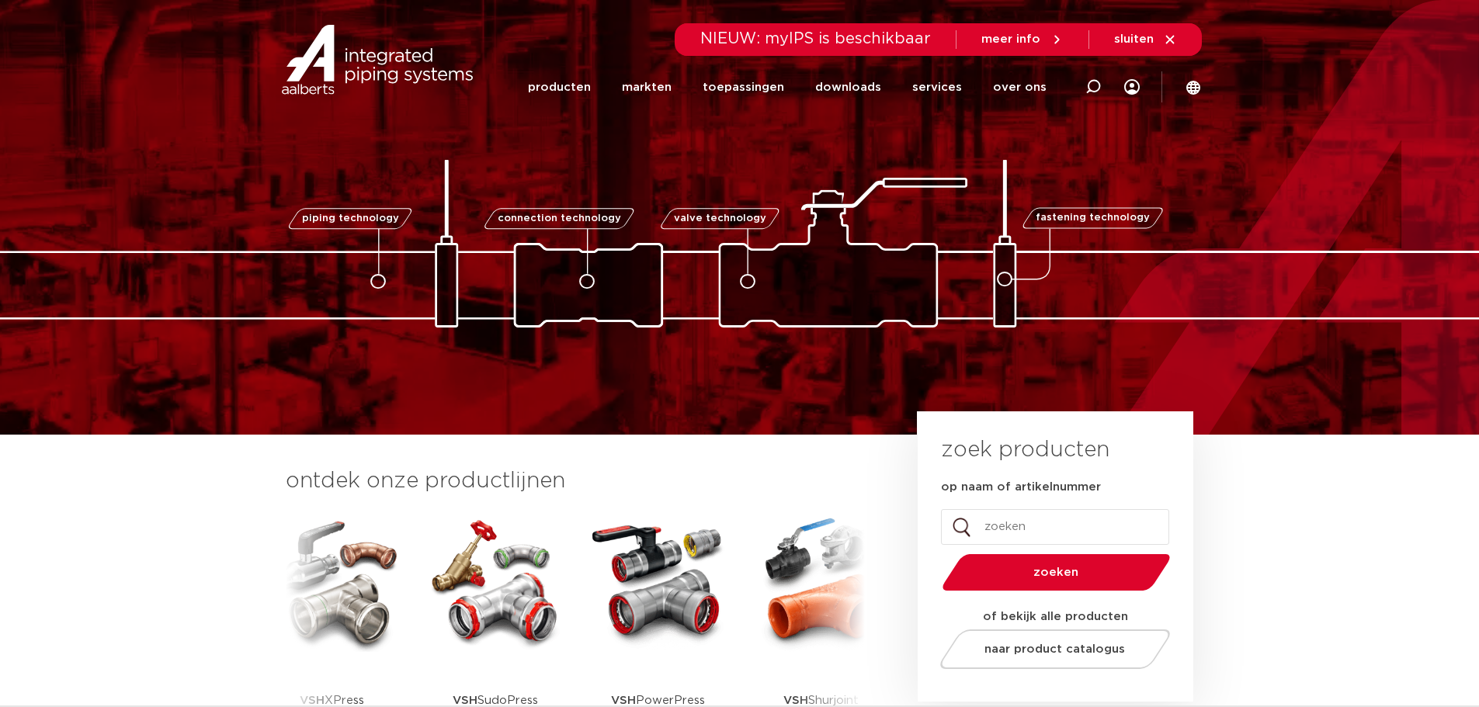
click at [1331, 592] on section "ontdek onze productlijnen VSH SmartPress VSH XPress VSH SudoPress VSH PowerPres…" at bounding box center [739, 618] width 1479 height 366
